Goal: Transaction & Acquisition: Register for event/course

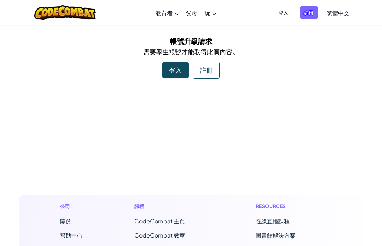
click at [177, 67] on div "登入" at bounding box center [175, 70] width 26 height 16
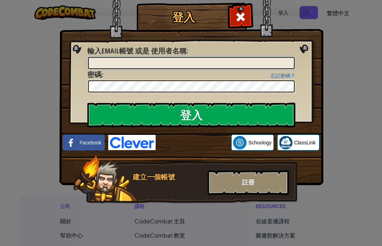
click at [196, 64] on input "輸入Email帳號 或是 使用者名稱 :" at bounding box center [191, 63] width 207 height 12
click at [172, 66] on input "輸入Email帳號 或是 使用者名稱 :" at bounding box center [191, 63] width 207 height 12
click at [53, 63] on div "登入 未知錯誤。 輸入Email帳號 或是 使用者名稱 : 忘記密碼？ 密碼 : 登入 登入中 Facebook Schoology ClassLink 建立…" at bounding box center [191, 123] width 382 height 246
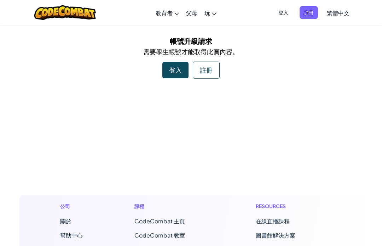
click at [211, 68] on div "註冊" at bounding box center [206, 70] width 27 height 17
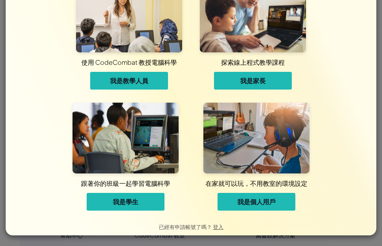
scroll to position [34, 0]
click at [134, 204] on span "我是學生" at bounding box center [125, 201] width 25 height 8
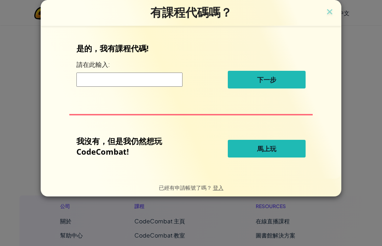
click at [132, 83] on input at bounding box center [129, 80] width 106 height 14
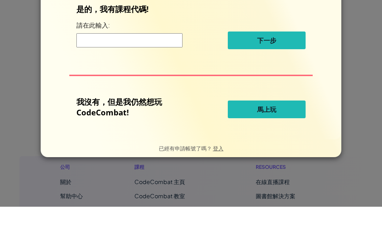
scroll to position [39, 0]
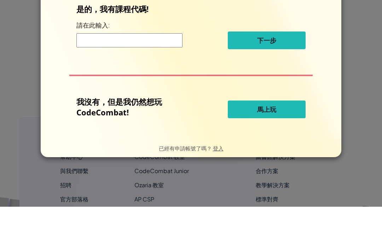
click at [154, 73] on input at bounding box center [129, 80] width 106 height 14
paste input "ColdLionTable"
type input "ColdLionTable"
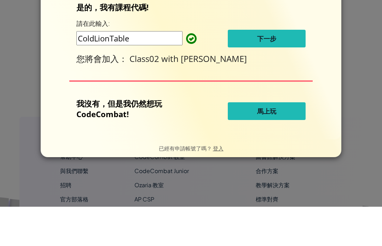
scroll to position [79, 0]
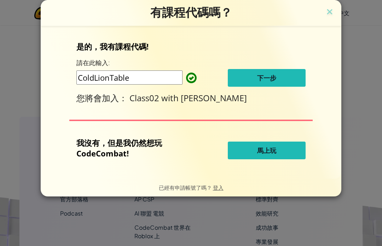
click at [274, 78] on span "下一步" at bounding box center [266, 78] width 19 height 8
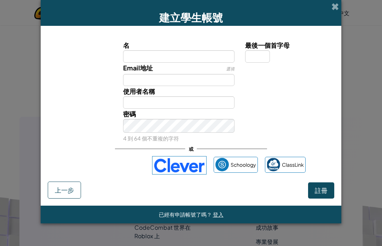
click at [128, 60] on input "名" at bounding box center [179, 56] width 112 height 12
type input "高冷🥶"
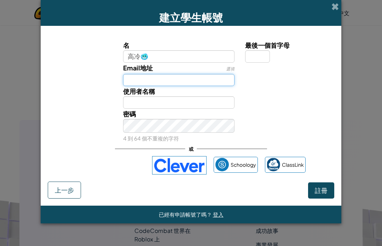
click at [178, 79] on input "Email地址" at bounding box center [179, 80] width 112 height 12
type input "高冷🥶"
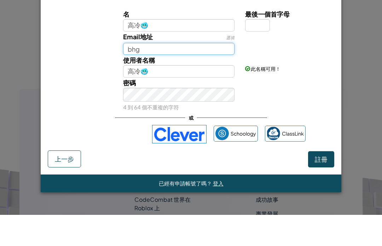
type input "bhg"
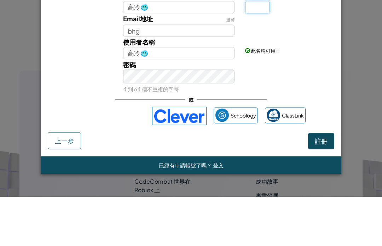
click at [261, 50] on input "最後一個首字母" at bounding box center [257, 56] width 25 height 12
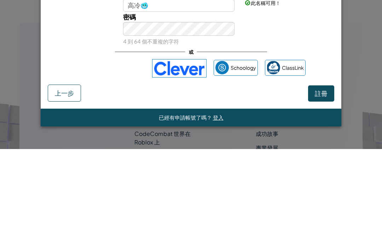
type input "H"
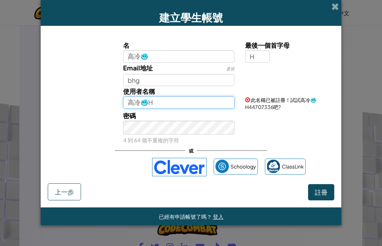
click at [214, 108] on input "高冷🥶H" at bounding box center [179, 102] width 112 height 12
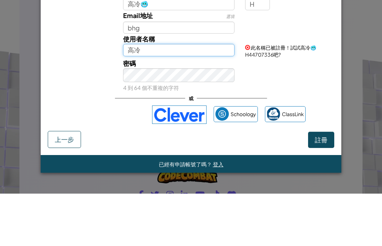
type input "高"
type input "以"
type input "阿嘟不能輸"
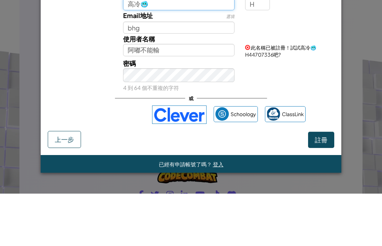
click at [186, 50] on input "高冷🥶" at bounding box center [179, 56] width 112 height 12
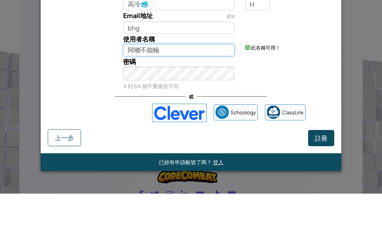
click at [153, 96] on input "阿嘟不能輸" at bounding box center [179, 102] width 112 height 12
click at [184, 96] on input "阿嘟不能輸" at bounding box center [179, 102] width 112 height 12
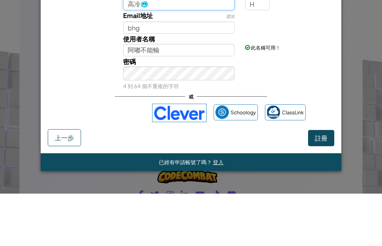
click at [163, 50] on input "高冷🥶" at bounding box center [179, 56] width 112 height 12
type input "高"
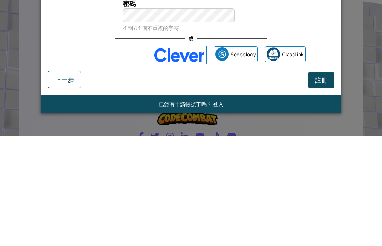
scroll to position [227, 0]
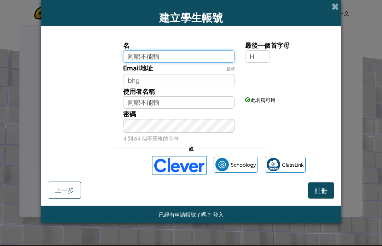
type input "阿嘟不能輸"
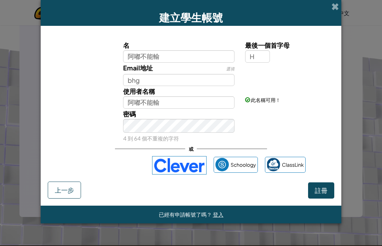
click at [326, 199] on button "註冊" at bounding box center [321, 190] width 26 height 16
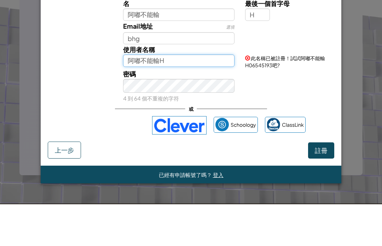
click at [227, 96] on input "阿嘟不能輸H" at bounding box center [179, 102] width 112 height 12
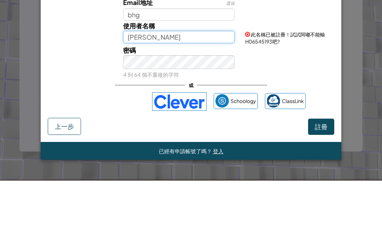
type input "[PERSON_NAME]"
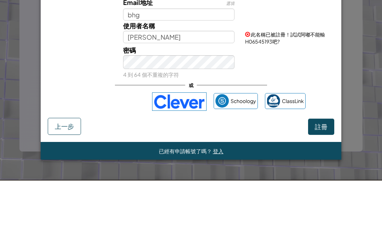
click at [363, 51] on div "建立學生帳號 名 阿嘟不能輸 最後一個首字母 H Email地址 選填 bhg 使用者名稱 [PERSON_NAME] 此名稱已被註冊！試試阿嘟不能輸H065…" at bounding box center [191, 123] width 382 height 246
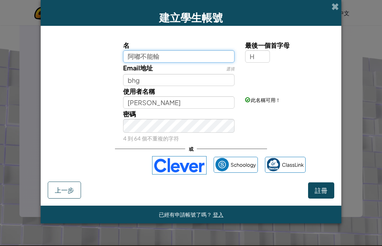
click at [177, 60] on input "阿嘟不能輸" at bounding box center [179, 56] width 112 height 12
type input "[PERSON_NAME]"
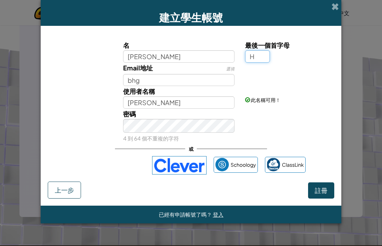
click at [362, 59] on div "建立學生帳號 名 阿嘟 最後一個首字母 H Email地址 選填 bhg 使用者名稱 阿嘟 此名稱可用！ 密碼 4 到 64 個不重複的字符 或 School…" at bounding box center [191, 123] width 382 height 246
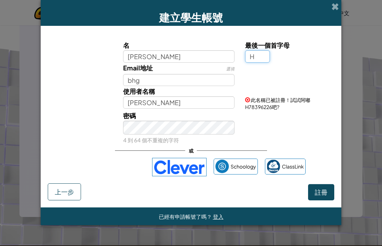
click at [357, 65] on div "建立學生帳號 名 阿嘟 最後一個首字母 H Email地址 選填 bhg 使用者名稱 阿嘟H 此名稱已被註冊！試試阿嘟H78396226吧? 密碼 4 到 6…" at bounding box center [191, 123] width 382 height 246
click at [351, 54] on div "建立學生帳號 名 阿嘟 最後一個首字母 H Email地址 選填 bhg 使用者名稱 阿嘟H 此名稱已被註冊！試試阿嘟H78396226吧? 密碼 4 到 6…" at bounding box center [191, 123] width 382 height 246
click at [348, 53] on div "建立學生帳號 名 阿嘟 最後一個首字母 H Email地址 選填 bhg 使用者名稱 阿嘟H 此名稱已被註冊！試試阿嘟H78396226吧? 密碼 4 到 6…" at bounding box center [191, 123] width 382 height 246
click at [322, 200] on button "註冊" at bounding box center [321, 192] width 26 height 16
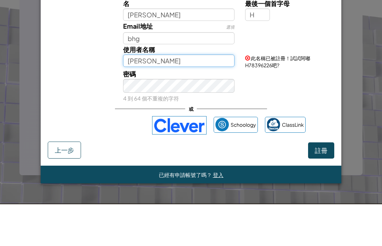
click at [160, 96] on input "[PERSON_NAME]" at bounding box center [179, 102] width 112 height 12
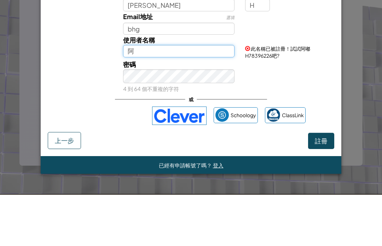
type input "阿"
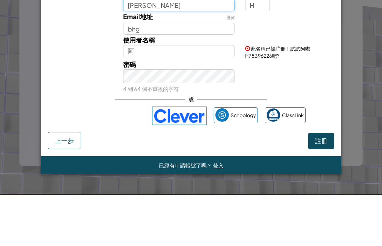
click at [162, 50] on input "[PERSON_NAME]" at bounding box center [179, 56] width 112 height 12
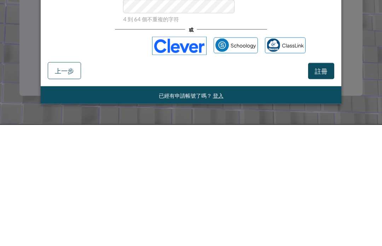
type input "阿"
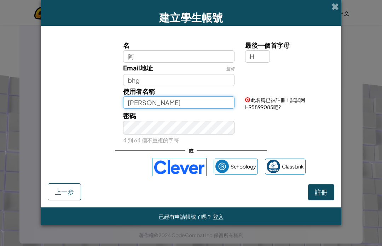
click at [218, 109] on input "[PERSON_NAME]" at bounding box center [179, 102] width 112 height 12
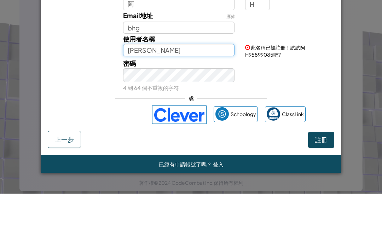
type input "阿"
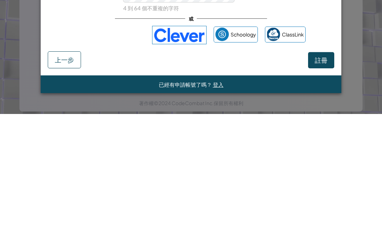
type input "咭累˙"
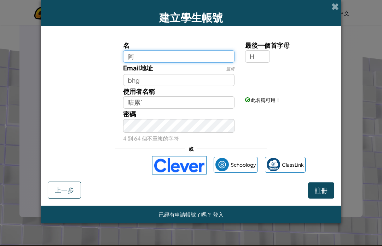
click at [207, 57] on input "阿" at bounding box center [179, 56] width 112 height 12
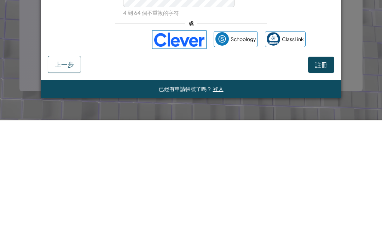
type input "咭累"
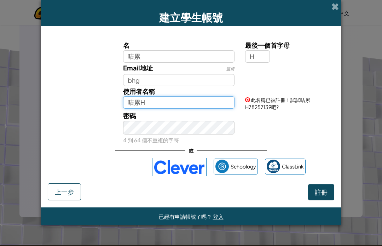
click at [164, 109] on input "咭累H" at bounding box center [179, 102] width 112 height 12
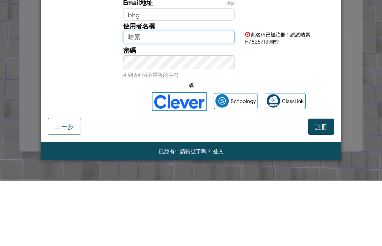
type input "咭"
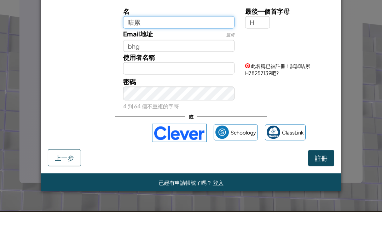
click at [185, 50] on input "咭累" at bounding box center [179, 56] width 112 height 12
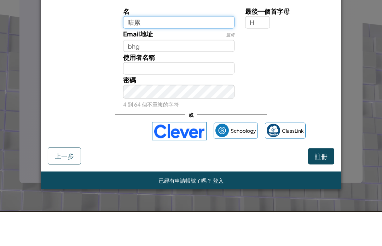
type input "咭"
type input "嗝～～"
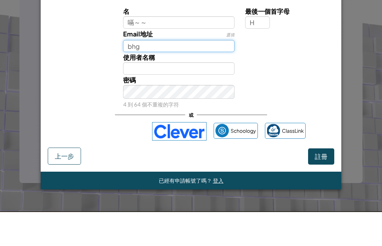
click at [167, 74] on input "bhg" at bounding box center [179, 80] width 112 height 12
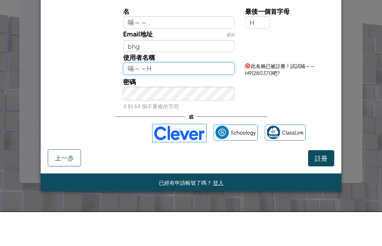
click at [184, 96] on input "嗝～～H" at bounding box center [179, 102] width 112 height 12
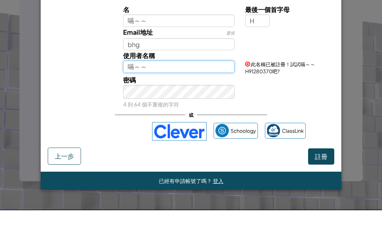
type input "嗝～～"
click at [258, 50] on input "H" at bounding box center [257, 56] width 25 height 12
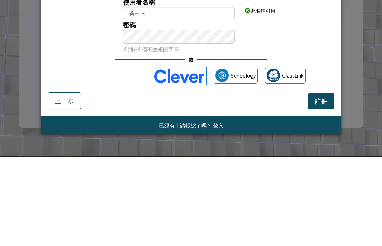
type input "U"
click at [324, 182] on button "註冊" at bounding box center [321, 190] width 26 height 16
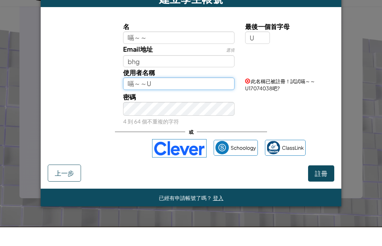
click at [193, 96] on input "嗝～～U" at bounding box center [179, 102] width 112 height 12
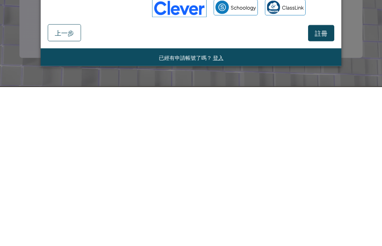
type input "嗝～～"
click at [323, 184] on button "註冊" at bounding box center [321, 192] width 26 height 16
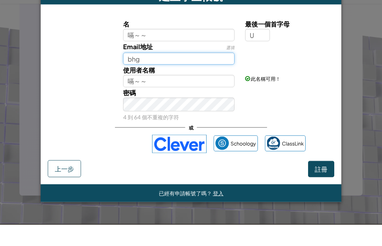
click at [198, 74] on input "bhg" at bounding box center [179, 80] width 112 height 12
type input "b"
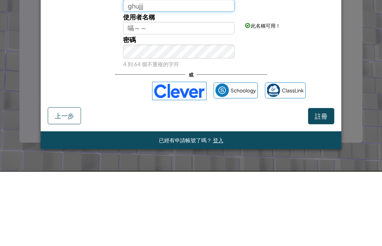
type input "ghujjj"
click at [321, 182] on button "註冊" at bounding box center [321, 190] width 26 height 16
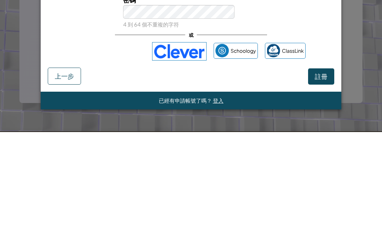
click at [321, 186] on span "註冊" at bounding box center [321, 190] width 13 height 8
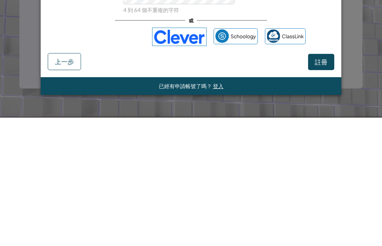
click at [322, 186] on span "註冊" at bounding box center [321, 190] width 13 height 8
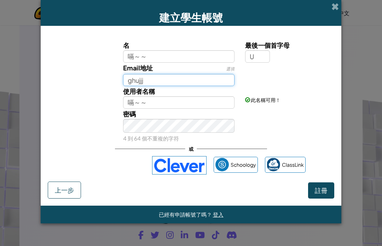
scroll to position [184, 0]
click at [343, 8] on div "建立學生帳號 名 嗝～～ 最後一個首字母 U Email地址 選填 ghujjj 使用者名稱 嗝～～ 此名稱可用！ 密碼 4 到 64 個不重複的字符 或 S…" at bounding box center [191, 123] width 382 height 246
click at [336, 9] on span at bounding box center [335, 6] width 7 height 7
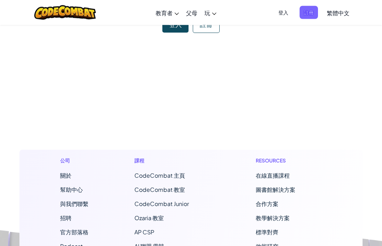
scroll to position [0, 0]
